Goal: Task Accomplishment & Management: Use online tool/utility

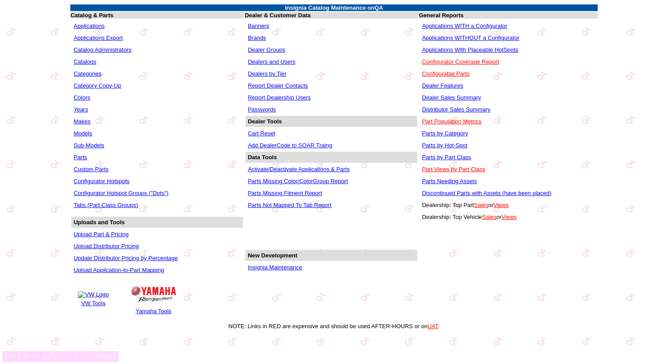
click at [85, 159] on link "Parts" at bounding box center [79, 157] width 13 height 7
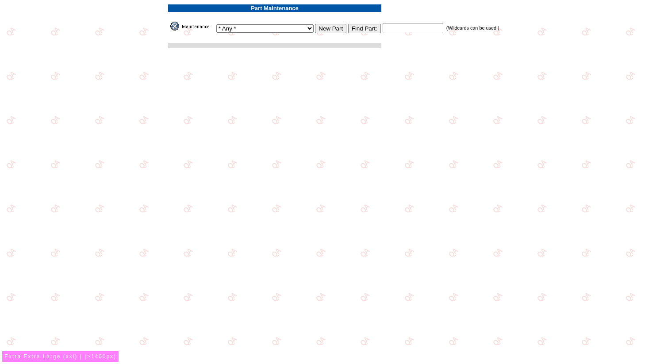
click at [85, 59] on html "Part Maintenance * Any * 3D Carbon 3M ACE Acura Advent Agri-Cover Alfa Romeo Al…" at bounding box center [334, 29] width 668 height 59
click at [383, 30] on input "text" at bounding box center [413, 27] width 61 height 9
type input "*"
click at [357, 29] on input "Find Part:" at bounding box center [364, 28] width 33 height 9
click at [280, 27] on select "* Any * 3D Carbon 3M ACE Acura Advent Agri-Cover Alfa Romeo AlloyGator Alpine A…" at bounding box center [264, 28] width 97 height 8
